Goal: Navigation & Orientation: Find specific page/section

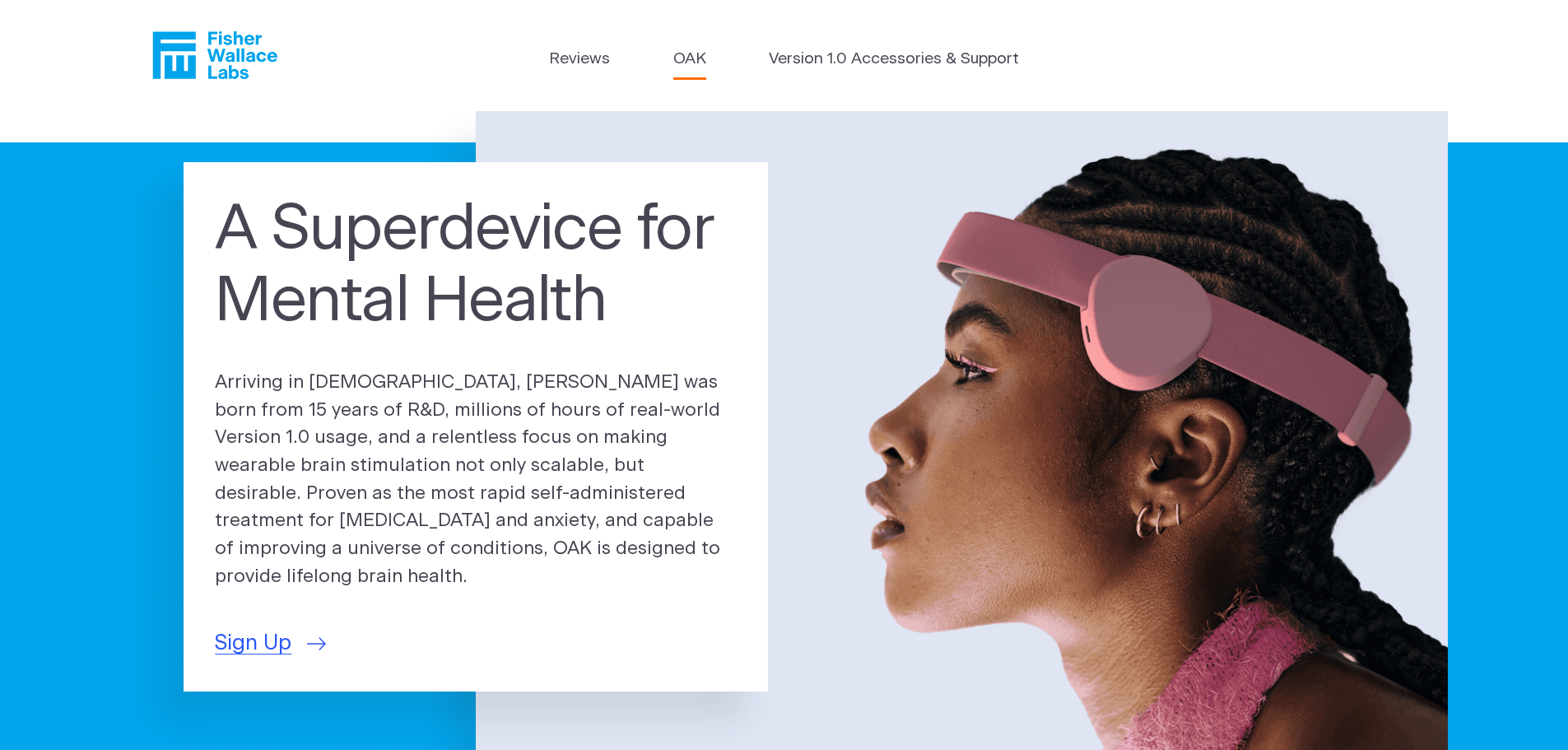
click at [689, 63] on link "OAK" at bounding box center [689, 59] width 33 height 24
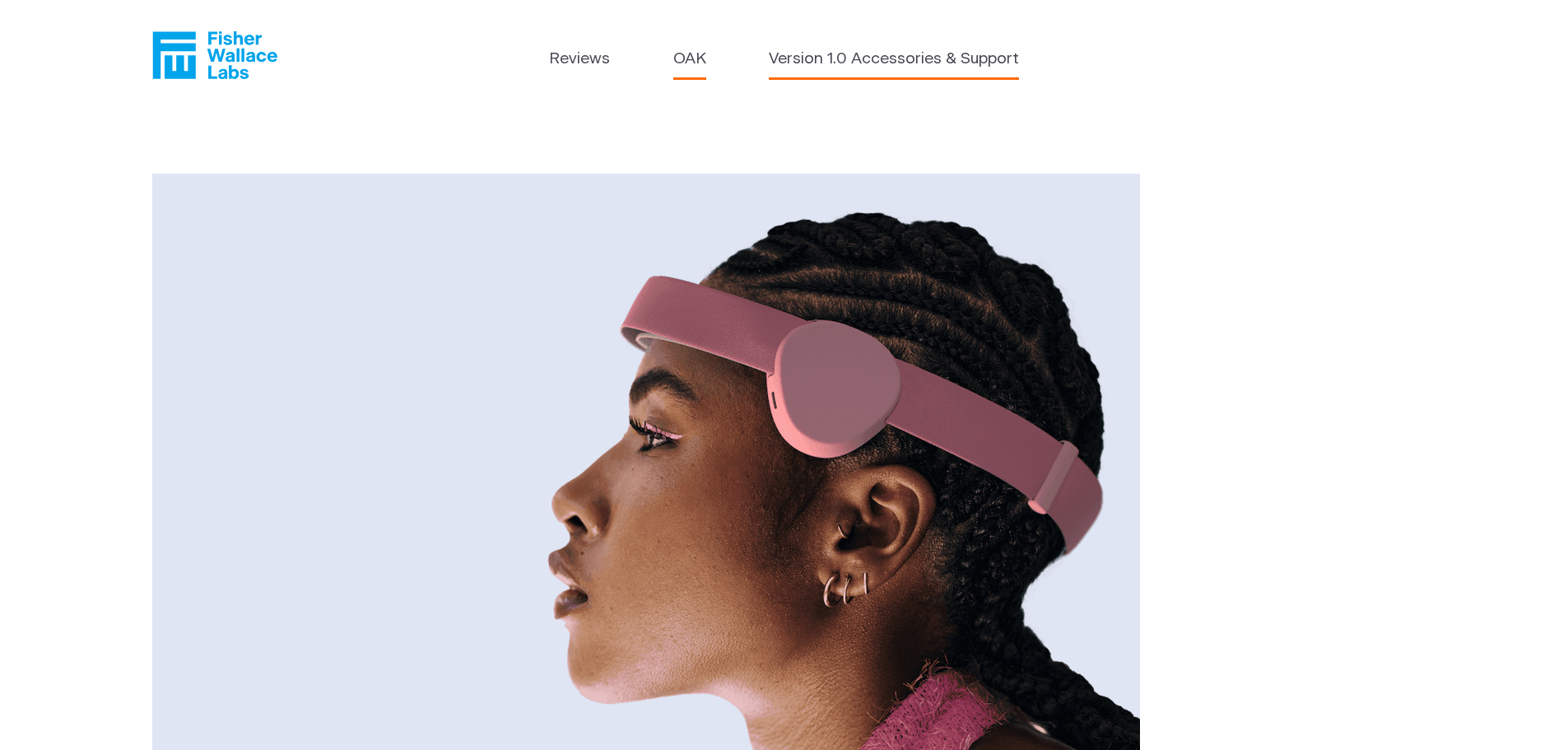
click at [903, 57] on link "Version 1.0 Accessories & Support" at bounding box center [894, 59] width 250 height 24
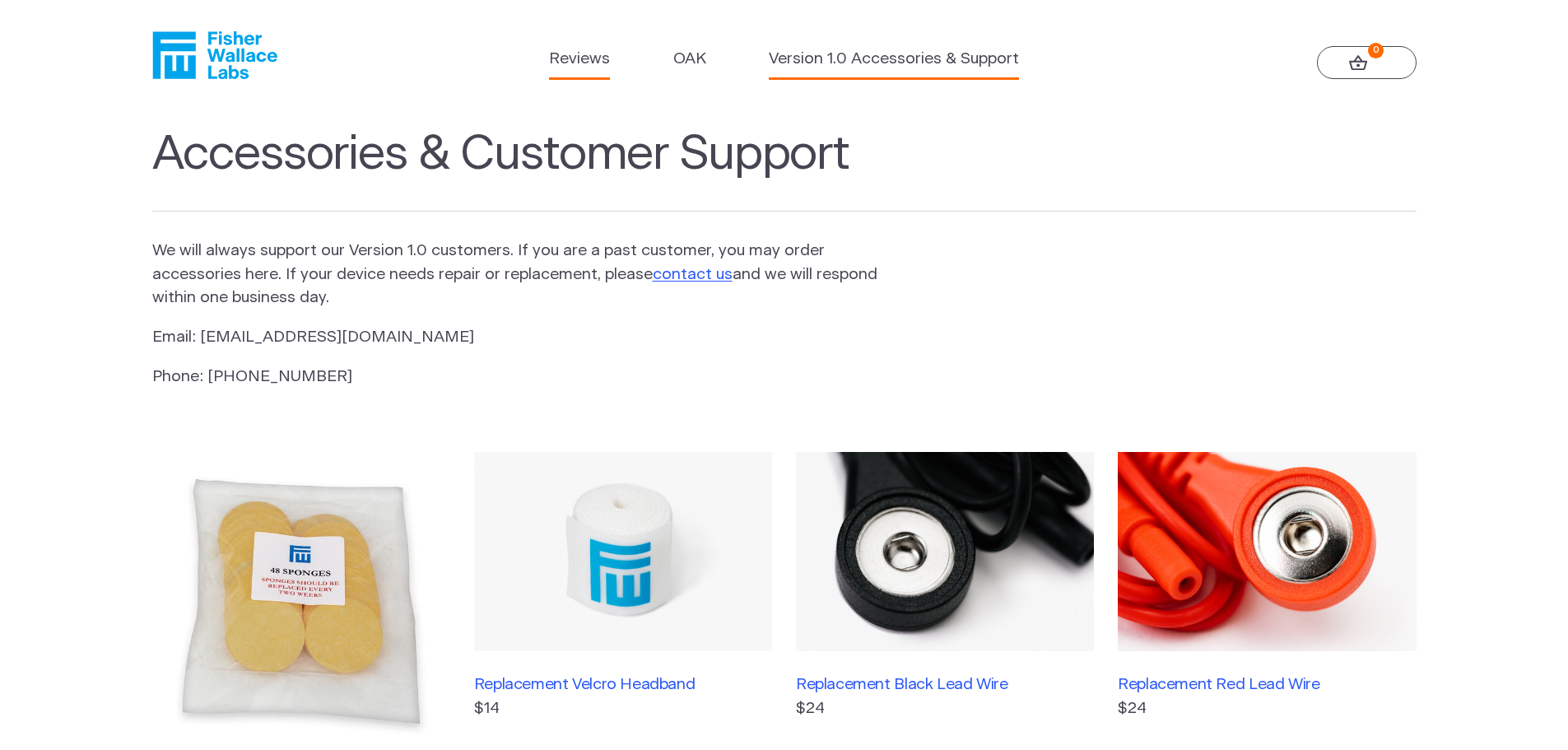
click at [586, 62] on link "Reviews" at bounding box center [579, 59] width 61 height 24
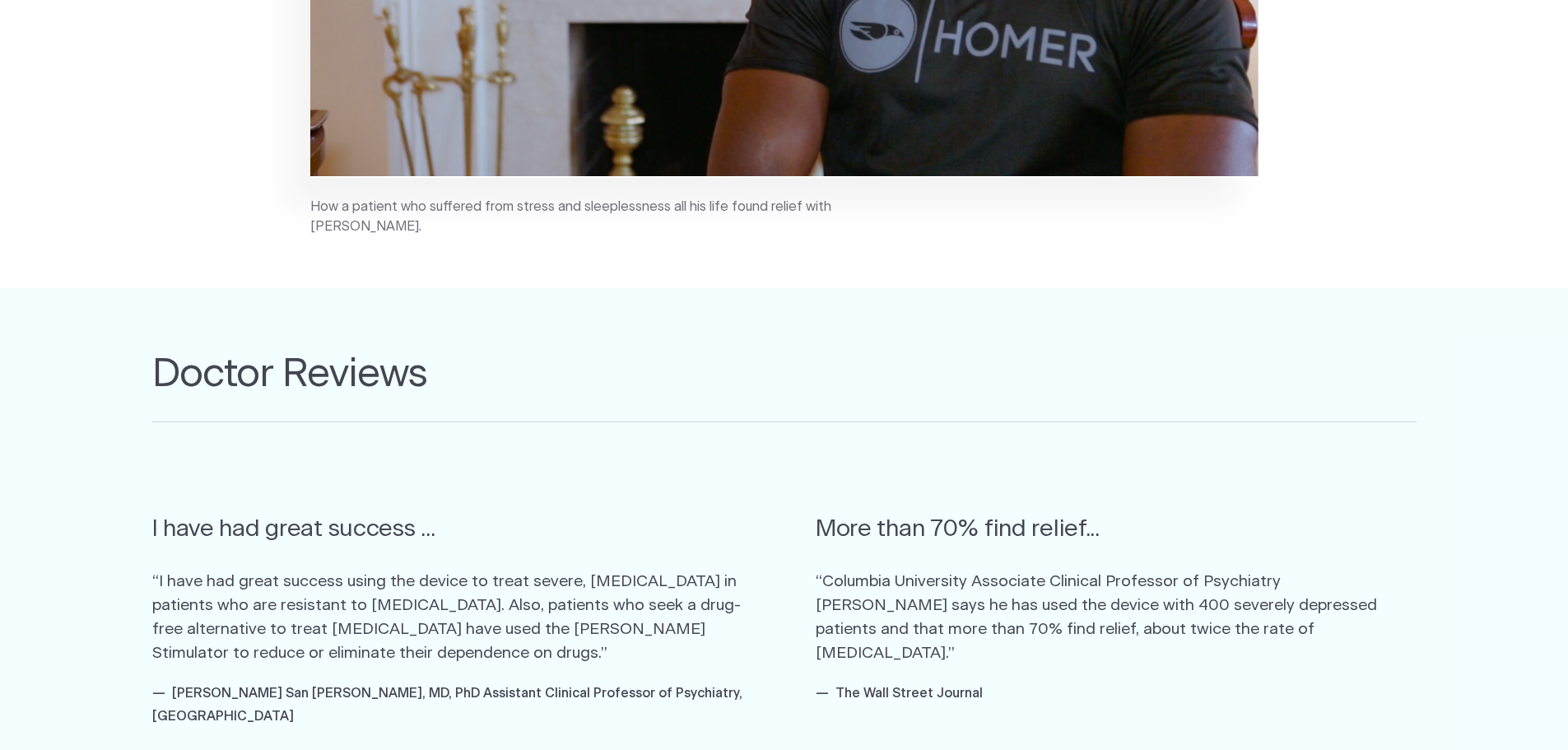
scroll to position [740, 0]
